Goal: Complete application form

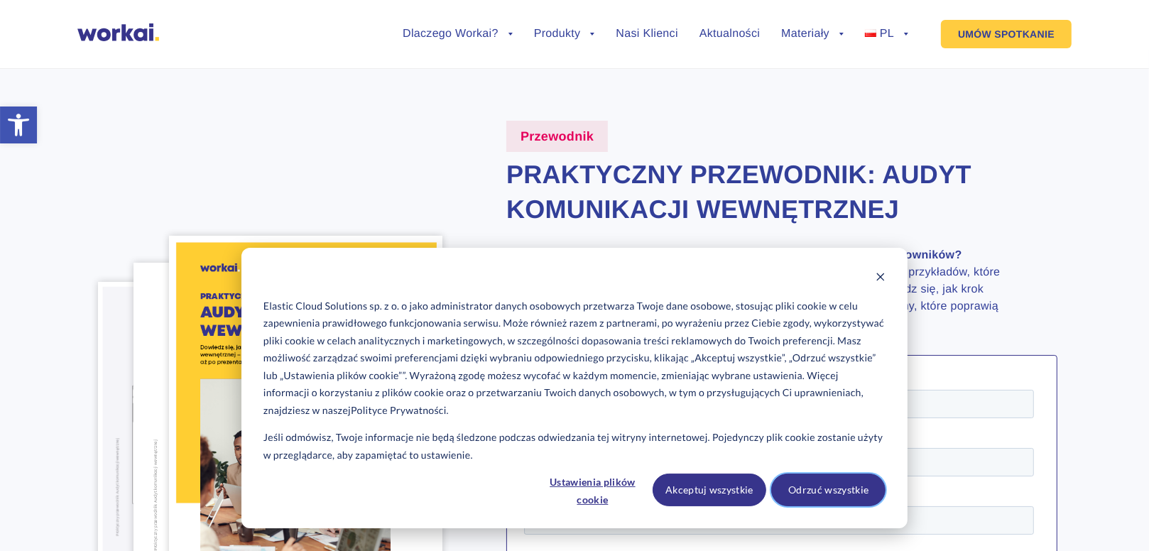
click at [830, 494] on button "Odrzuć wszystkie" at bounding box center [828, 490] width 114 height 33
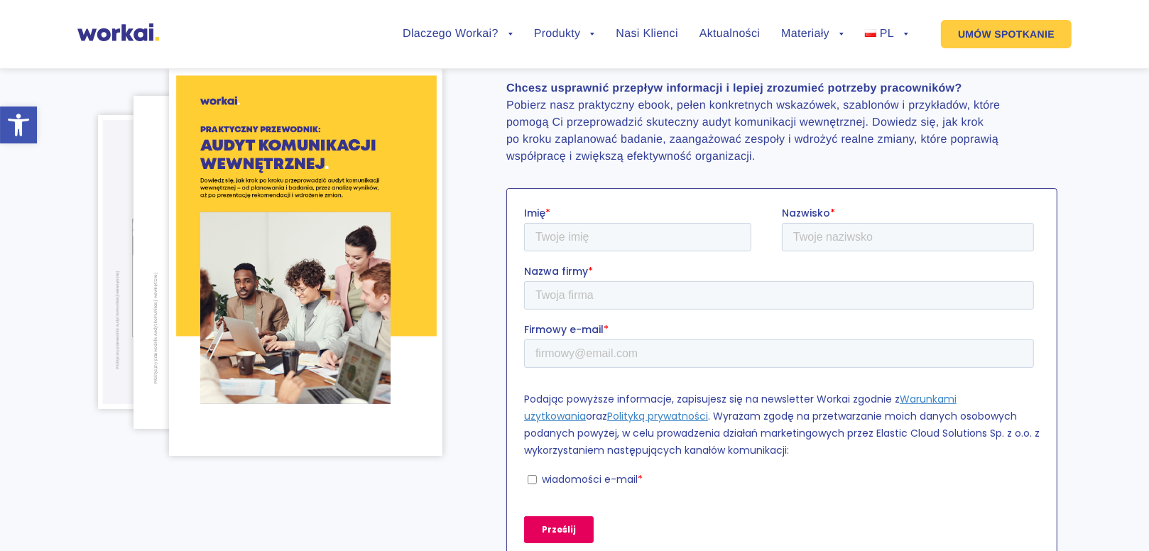
scroll to position [134, 0]
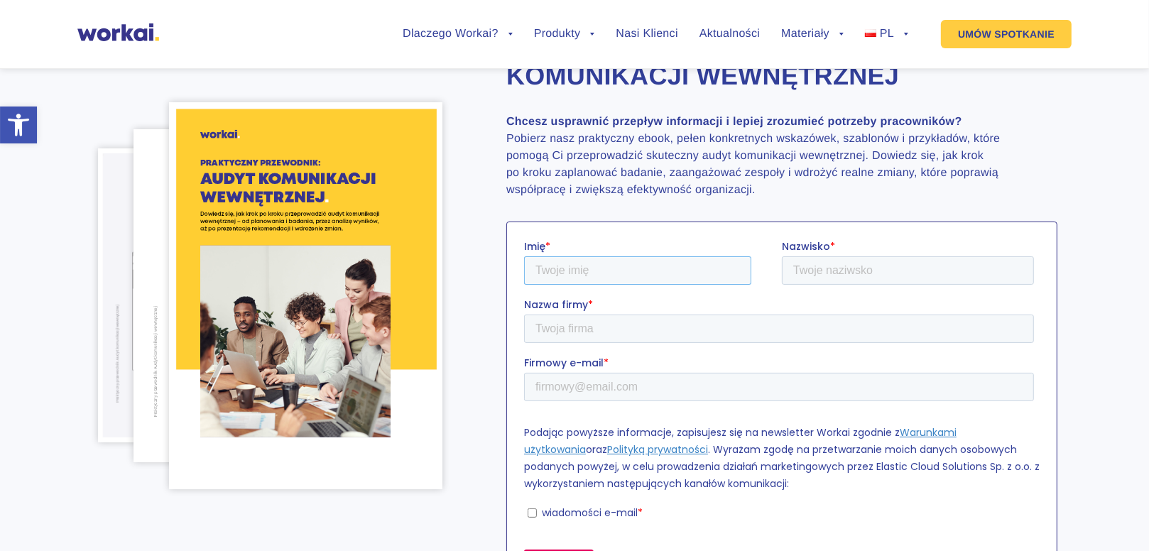
click at [678, 277] on input "Imię *" at bounding box center [636, 270] width 227 height 28
type input "Adriana"
click at [924, 269] on input "Nazwisko *" at bounding box center [907, 270] width 252 height 28
type input "Borowicka"
type input "CIRF"
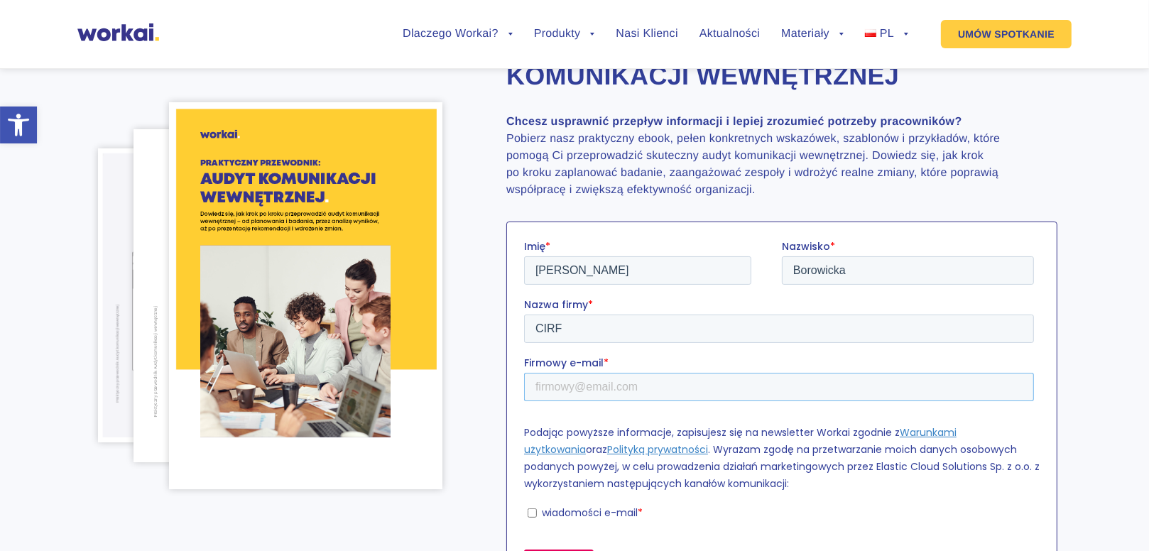
click at [538, 390] on input "Firmowy e-mail *" at bounding box center [778, 386] width 510 height 28
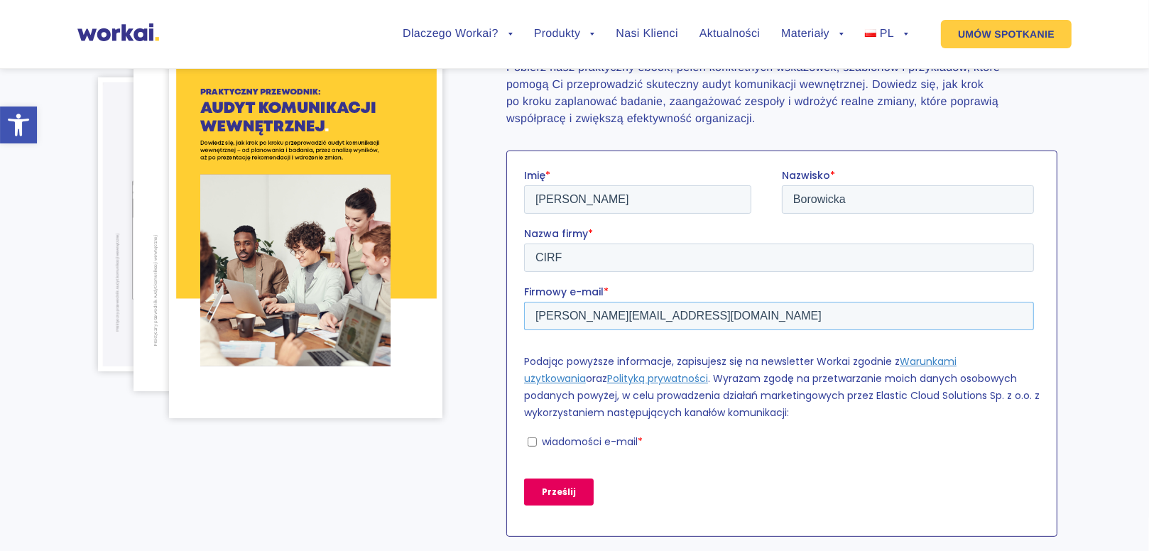
type input "adriana.borowicka@mf.gov.pl"
click at [555, 448] on fieldset "Podając powyższe informacje, zapisujesz się na newsletter Workai zgodnie z Waru…" at bounding box center [781, 397] width 516 height 111
click at [555, 440] on p "wiadomości e-mail" at bounding box center [589, 441] width 96 height 14
click at [536, 440] on input "wiadomości e-mail *" at bounding box center [531, 441] width 9 height 9
checkbox input "true"
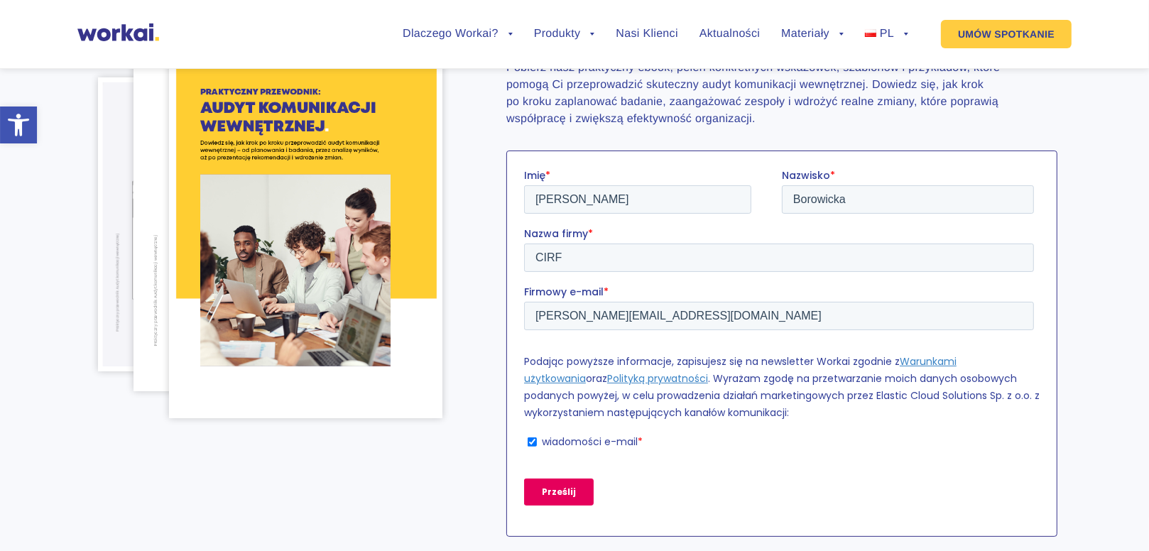
click at [580, 489] on input "Prześlij" at bounding box center [558, 491] width 70 height 27
